Goal: Task Accomplishment & Management: Manage account settings

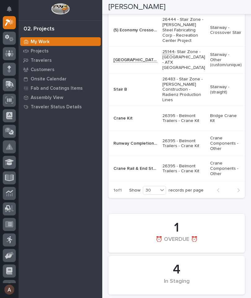
scroll to position [205, 0]
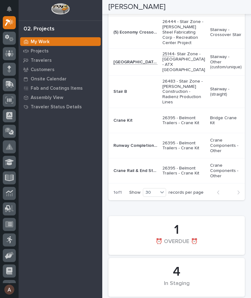
click at [162, 126] on p "26395 - Belmont Trailers - Crane Kit" at bounding box center [183, 120] width 43 height 11
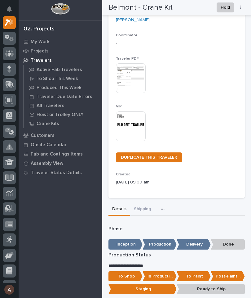
scroll to position [73, 0]
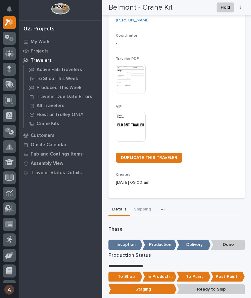
click at [140, 210] on button "Shipping" at bounding box center [142, 209] width 24 height 13
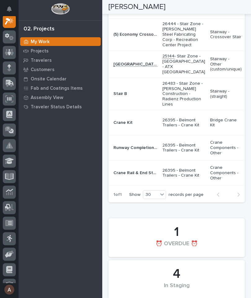
scroll to position [214, 0]
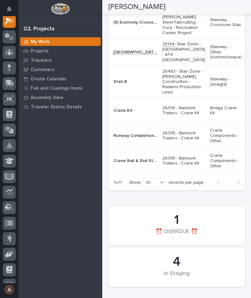
click at [162, 116] on p "26395 - Belmont Trailers - Crane Kit" at bounding box center [183, 110] width 43 height 11
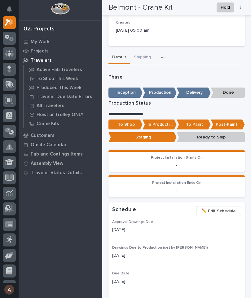
scroll to position [225, 0]
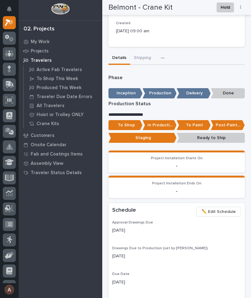
click at [193, 121] on p "To Paint" at bounding box center [194, 125] width 34 height 10
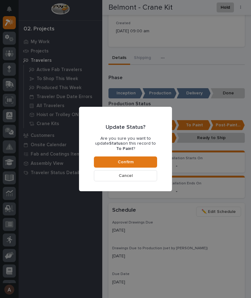
click at [148, 159] on button "Confirm" at bounding box center [125, 161] width 63 height 11
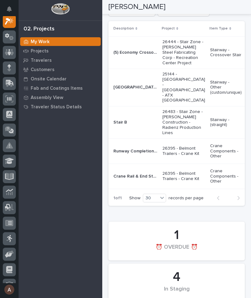
scroll to position [197, 0]
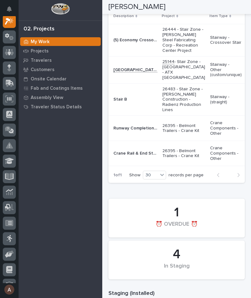
click at [128, 131] on p "Runway Completion Package" at bounding box center [135, 127] width 45 height 7
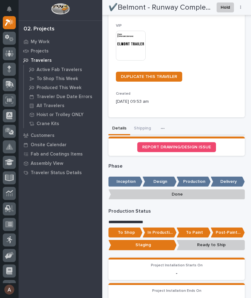
scroll to position [154, 0]
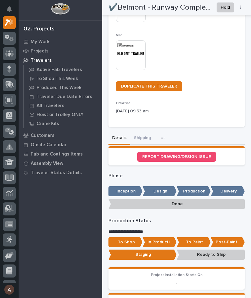
click at [144, 134] on button "Shipping" at bounding box center [142, 138] width 24 height 13
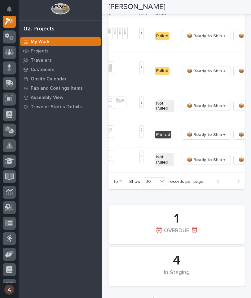
scroll to position [0, 191]
click at [215, 177] on button "🔩 Hardware" at bounding box center [211, 173] width 41 height 10
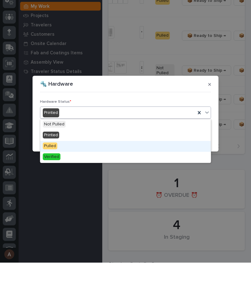
click at [83, 176] on div "Pulled" at bounding box center [125, 181] width 170 height 11
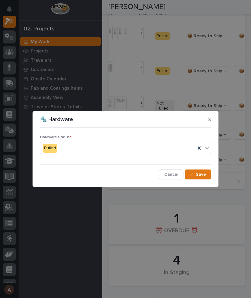
click at [205, 175] on span "Save" at bounding box center [201, 174] width 10 height 6
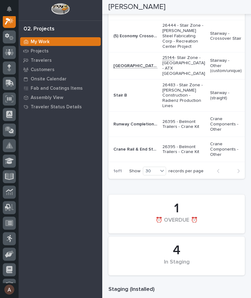
scroll to position [0, 0]
click at [162, 155] on p "26395 - Belmont Trailers - Crane Kit" at bounding box center [183, 149] width 43 height 11
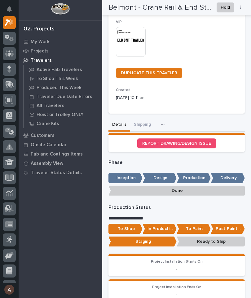
scroll to position [158, 0]
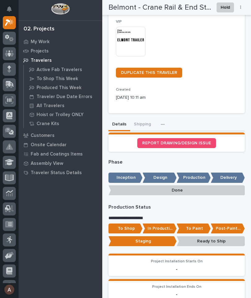
click at [142, 121] on button "Shipping" at bounding box center [142, 124] width 24 height 13
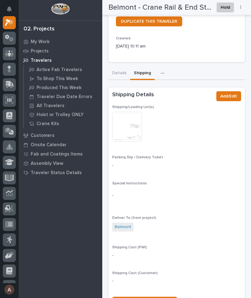
scroll to position [214, 0]
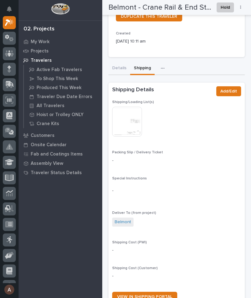
click at [134, 123] on img at bounding box center [127, 122] width 30 height 30
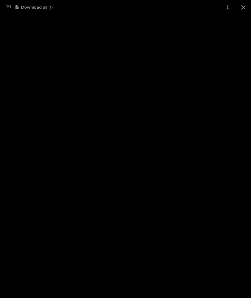
click at [227, 10] on link "Download" at bounding box center [227, 7] width 15 height 15
click at [246, 9] on button "Close gallery" at bounding box center [243, 7] width 15 height 15
